Goal: Book appointment/travel/reservation

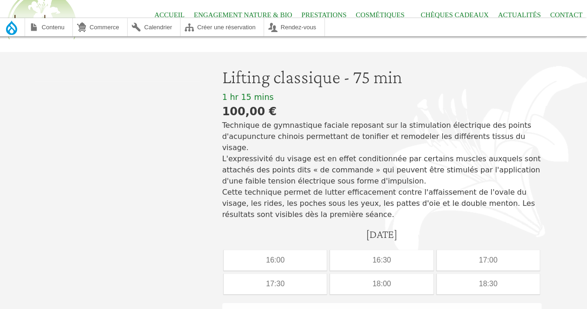
scroll to position [67, 0]
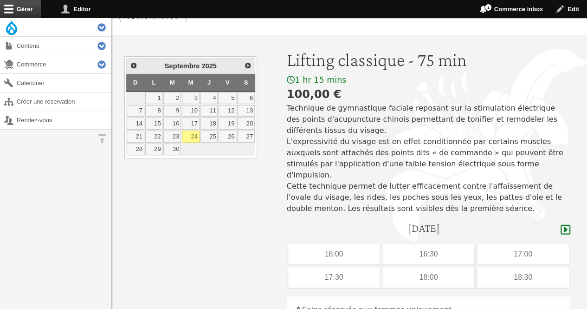
click at [249, 59] on link "Suivant" at bounding box center [248, 65] width 12 height 12
click at [209, 109] on link "6" at bounding box center [210, 111] width 18 height 12
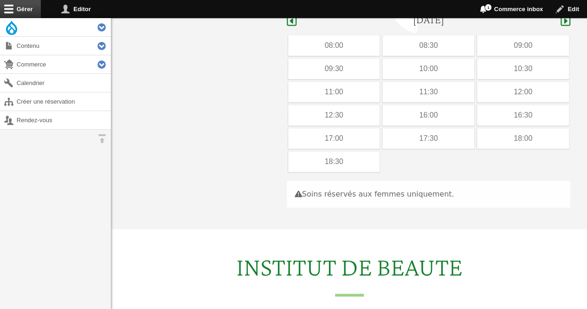
scroll to position [277, 0]
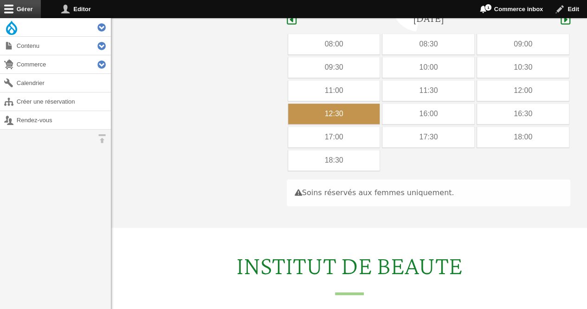
click at [355, 104] on div "12:30" at bounding box center [334, 114] width 92 height 20
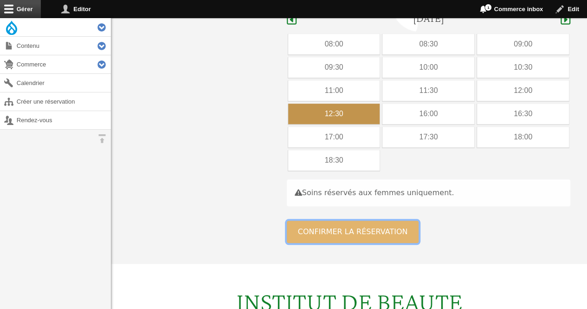
click at [339, 221] on button "Confirmer la réservation" at bounding box center [353, 232] width 132 height 22
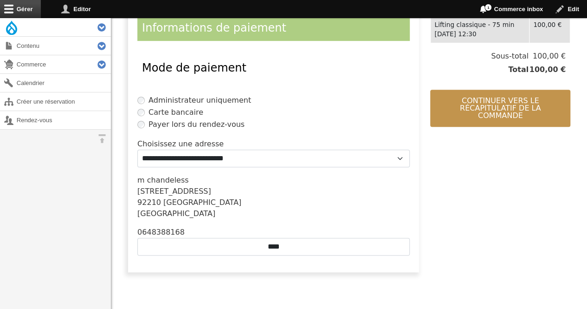
scroll to position [218, 0]
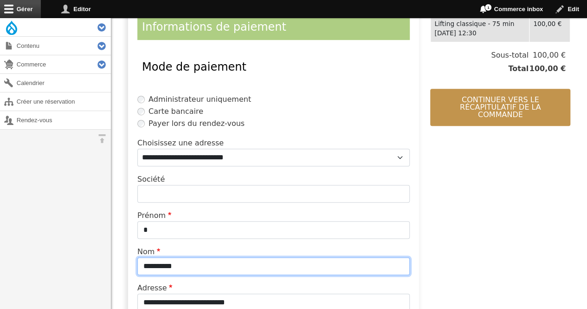
click at [217, 273] on input "**********" at bounding box center [273, 266] width 273 height 18
type input "*"
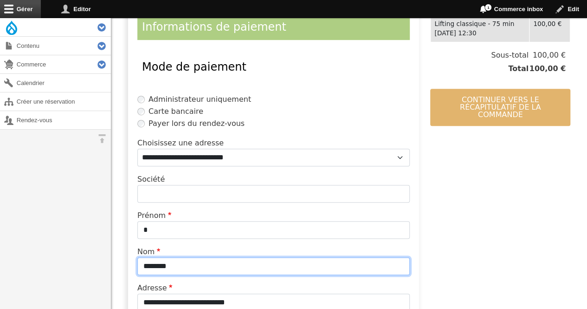
type input "********"
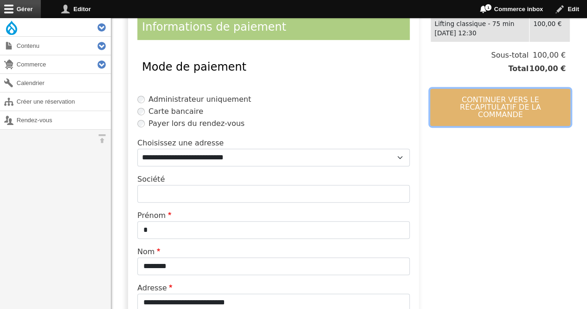
click at [460, 99] on button "Continuer vers le récapitulatif de la commande" at bounding box center [500, 107] width 140 height 37
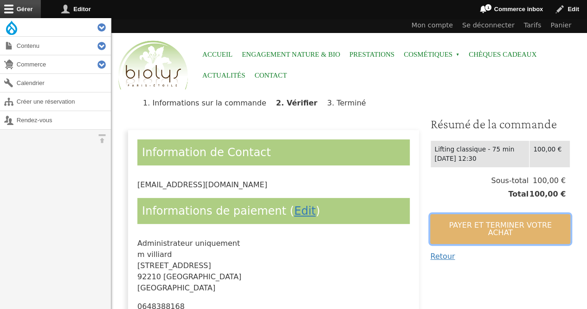
click at [440, 214] on button "Payer et terminer votre achat" at bounding box center [500, 229] width 140 height 30
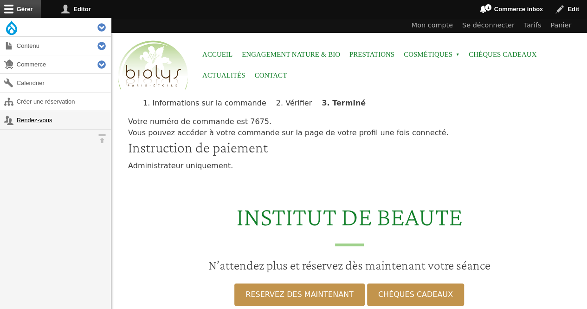
click at [38, 121] on link "Rendez-vous" at bounding box center [55, 120] width 111 height 18
